Goal: Transaction & Acquisition: Purchase product/service

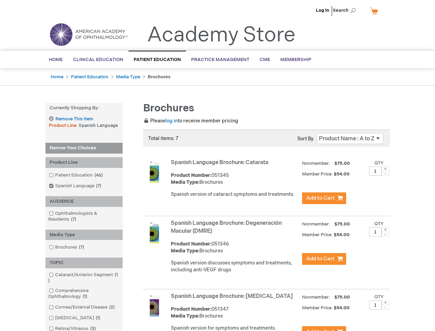
click at [346, 10] on span "Search" at bounding box center [346, 10] width 26 height 14
click at [84, 108] on strong "Currently Shopping by:" at bounding box center [83, 108] width 77 height 11
click at [84, 162] on div "Product Line" at bounding box center [83, 162] width 77 height 11
click at [84, 201] on div "AUDIENCE" at bounding box center [83, 201] width 77 height 11
click at [84, 234] on div "Media Type" at bounding box center [83, 234] width 77 height 11
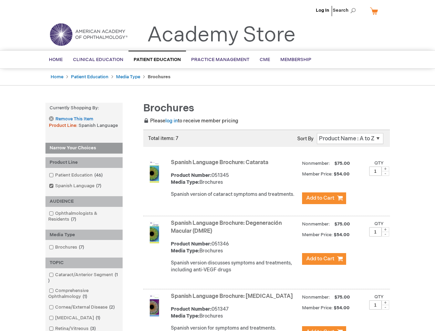
click at [84, 262] on div "TOPIC" at bounding box center [83, 262] width 77 height 11
click at [385, 169] on span at bounding box center [385, 168] width 8 height 5
click at [385, 173] on span at bounding box center [385, 173] width 8 height 5
type input "1"
click at [385, 229] on span at bounding box center [385, 229] width 8 height 5
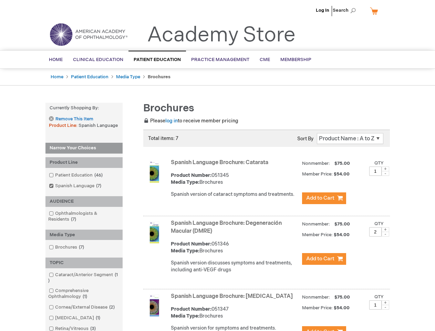
click at [385, 234] on span at bounding box center [385, 233] width 8 height 5
type input "1"
